Goal: Navigation & Orientation: Find specific page/section

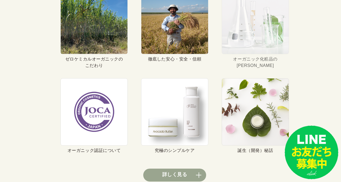
scroll to position [2050, 0]
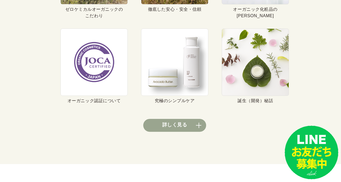
click at [184, 96] on li "究極のシンプルケア" at bounding box center [174, 65] width 67 height 75
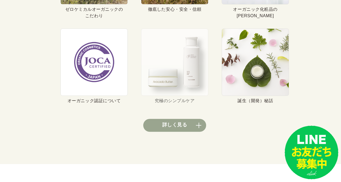
click at [189, 67] on img at bounding box center [174, 61] width 67 height 67
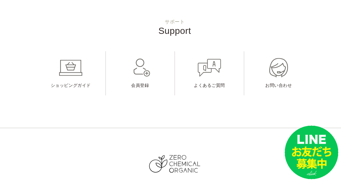
scroll to position [1431, 0]
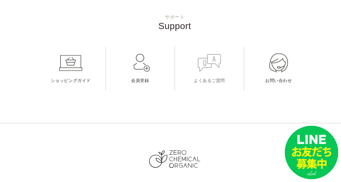
click at [214, 76] on link "よくあるご質問" at bounding box center [209, 68] width 69 height 44
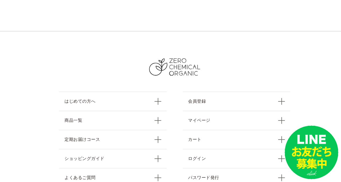
scroll to position [1934, 0]
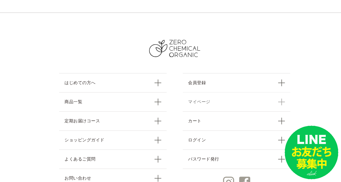
click at [195, 92] on link "マイページ" at bounding box center [236, 101] width 107 height 19
click at [111, 130] on link "ショッピングガイド" at bounding box center [112, 139] width 107 height 19
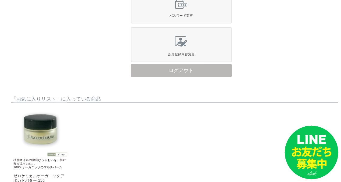
scroll to position [387, 0]
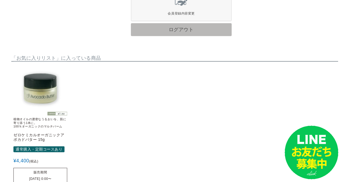
click at [195, 28] on link "ログアウト" at bounding box center [181, 29] width 101 height 13
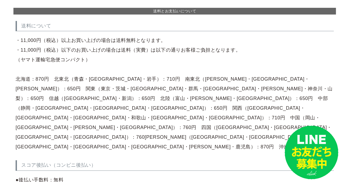
scroll to position [77, 0]
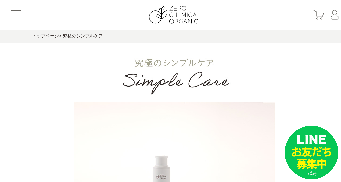
scroll to position [1431, 0]
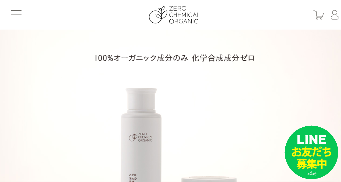
scroll to position [2050, 0]
